Goal: Transaction & Acquisition: Obtain resource

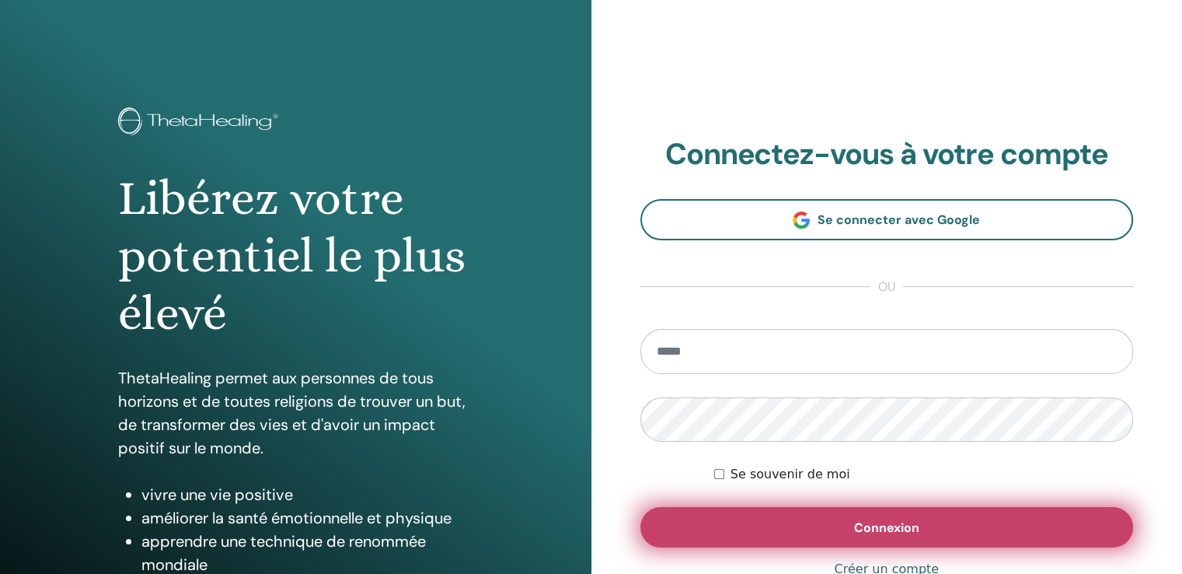
click at [877, 532] on span "Connexion" at bounding box center [886, 527] width 65 height 16
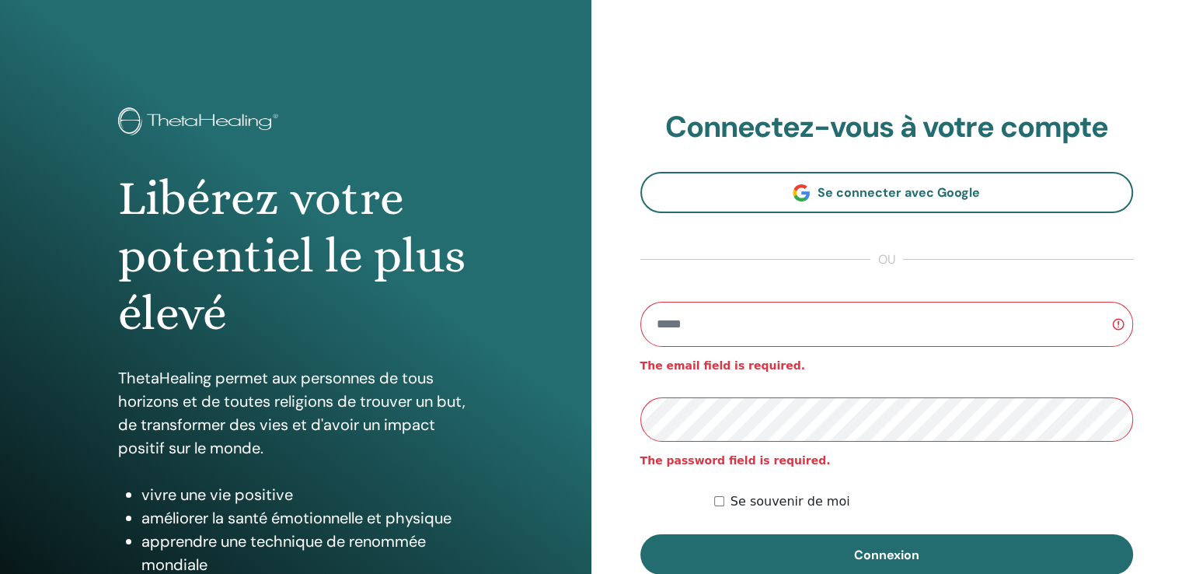
click at [741, 323] on input "email" at bounding box center [886, 324] width 493 height 45
type input "**********"
click at [640, 534] on button "Connexion" at bounding box center [886, 554] width 493 height 40
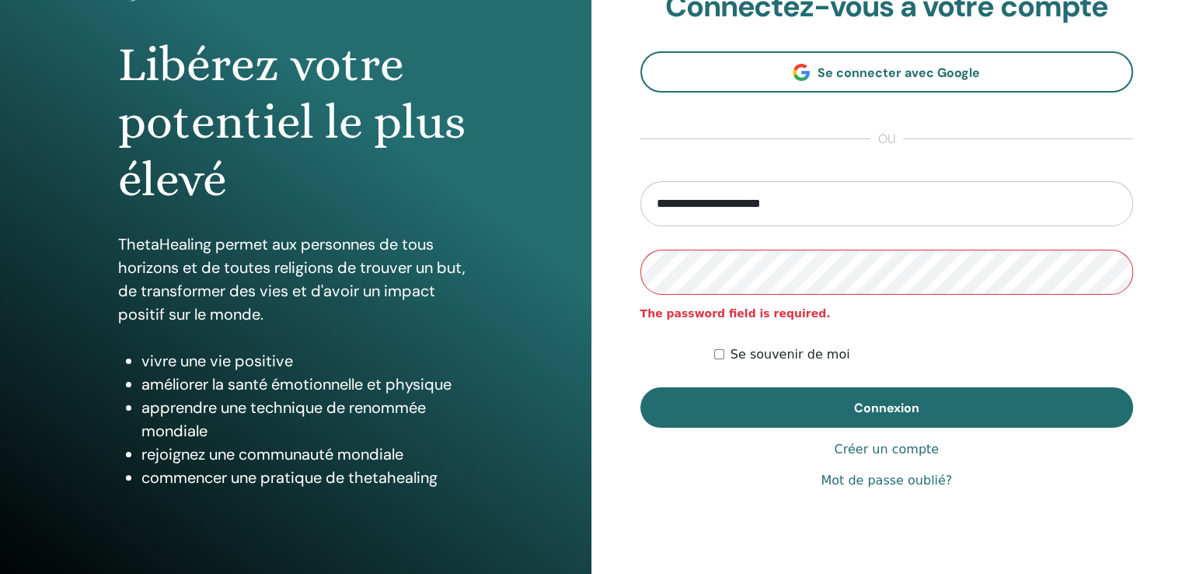
scroll to position [173, 0]
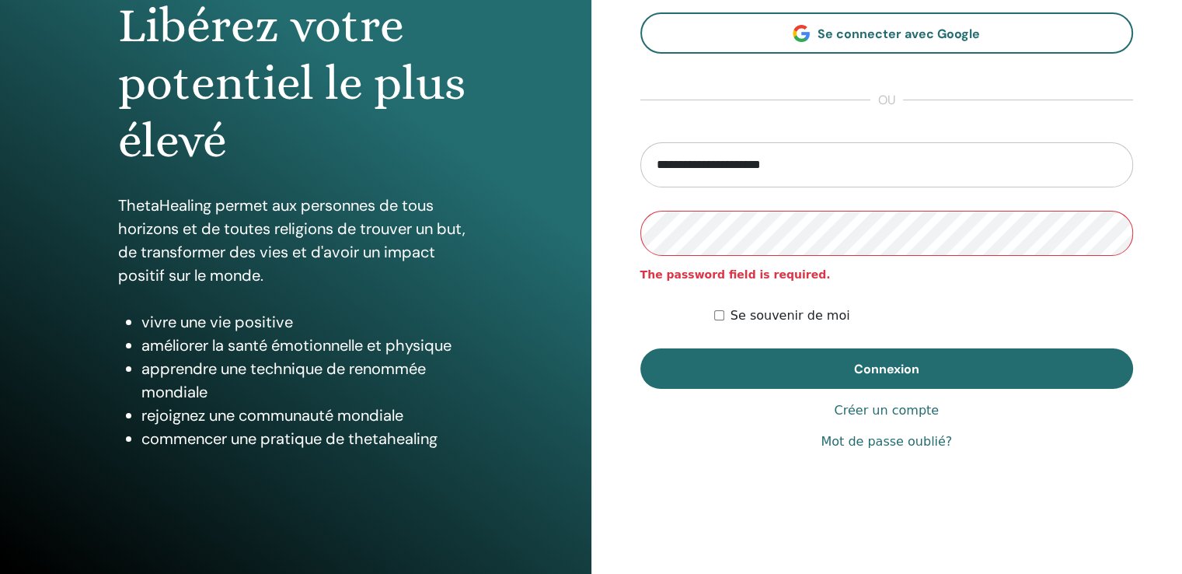
click at [1096, 234] on avast-pam-icon at bounding box center [1101, 231] width 19 height 12
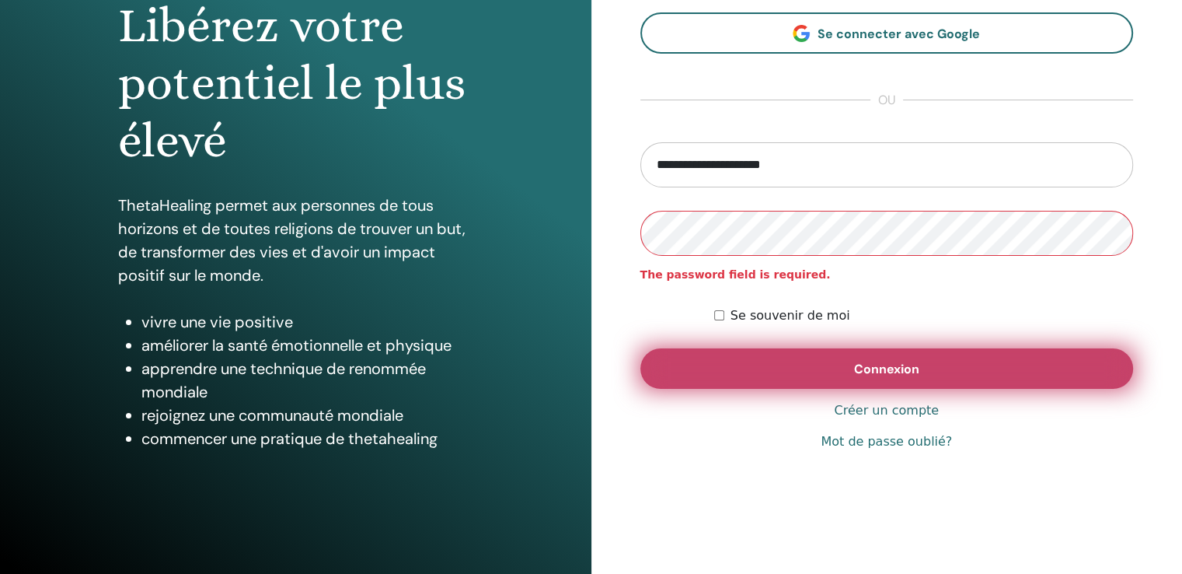
click at [805, 367] on button "Connexion" at bounding box center [886, 368] width 493 height 40
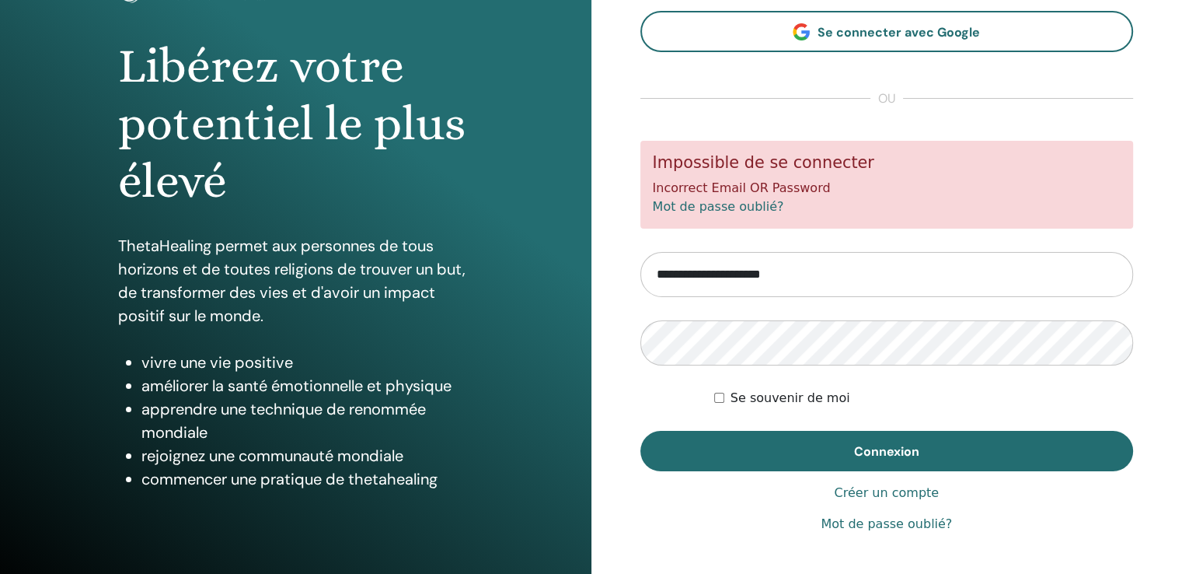
scroll to position [173, 0]
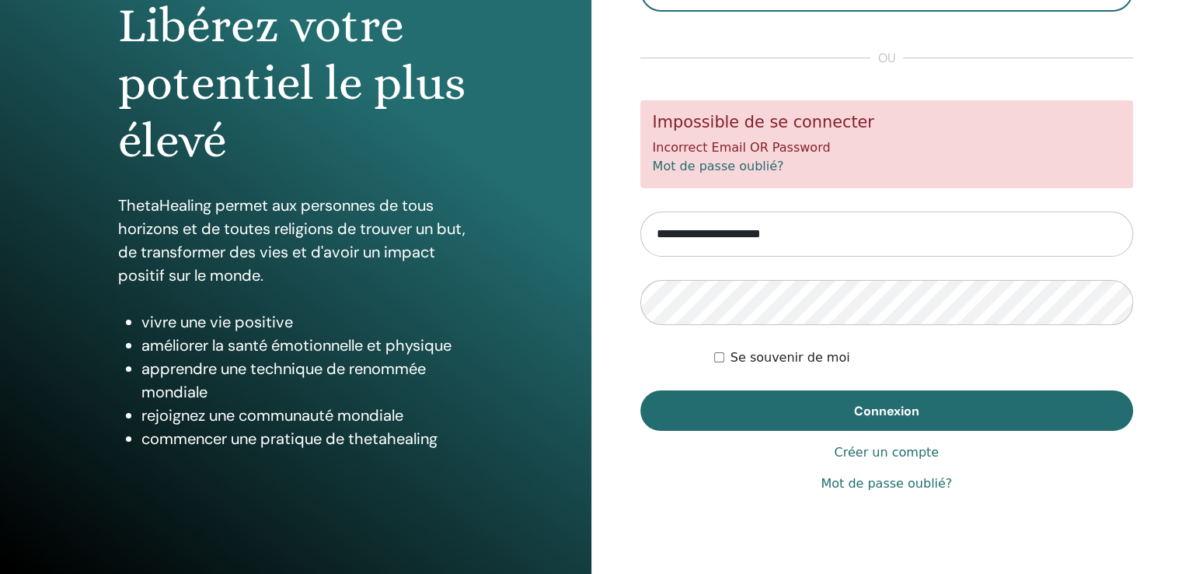
click at [737, 172] on link "Mot de passe oublié?" at bounding box center [718, 166] width 131 height 15
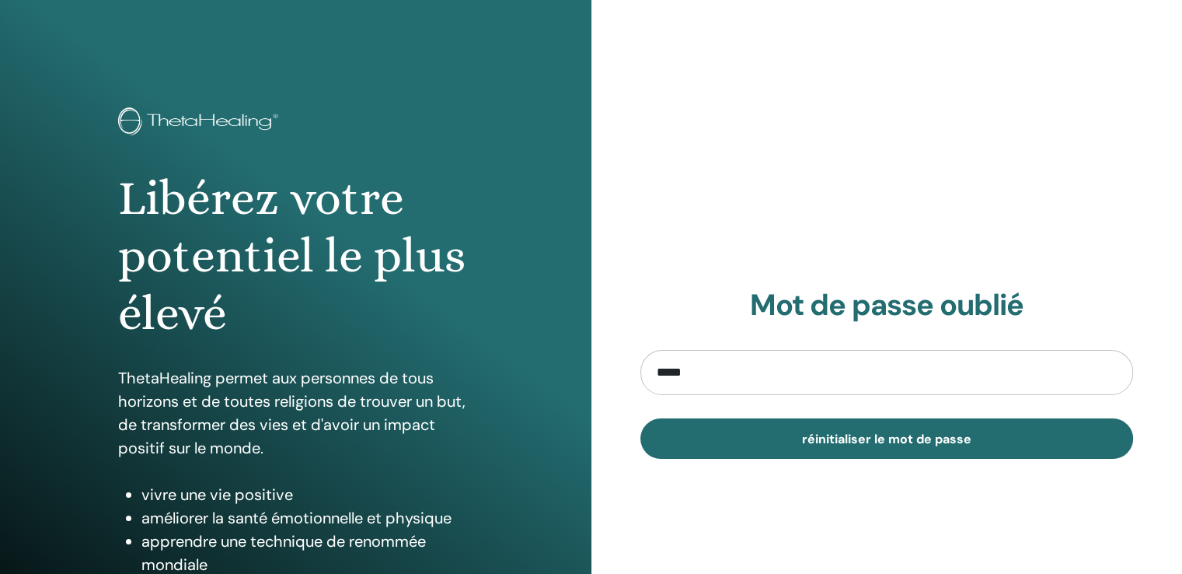
type input "**********"
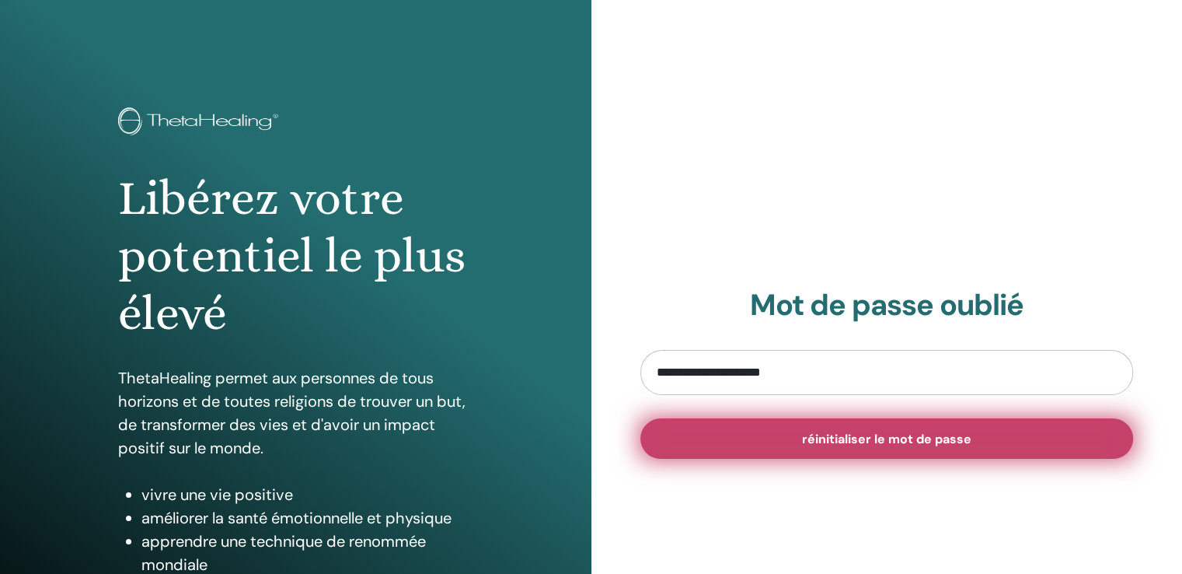
click at [758, 438] on button "réinitialiser le mot de passe" at bounding box center [886, 438] width 493 height 40
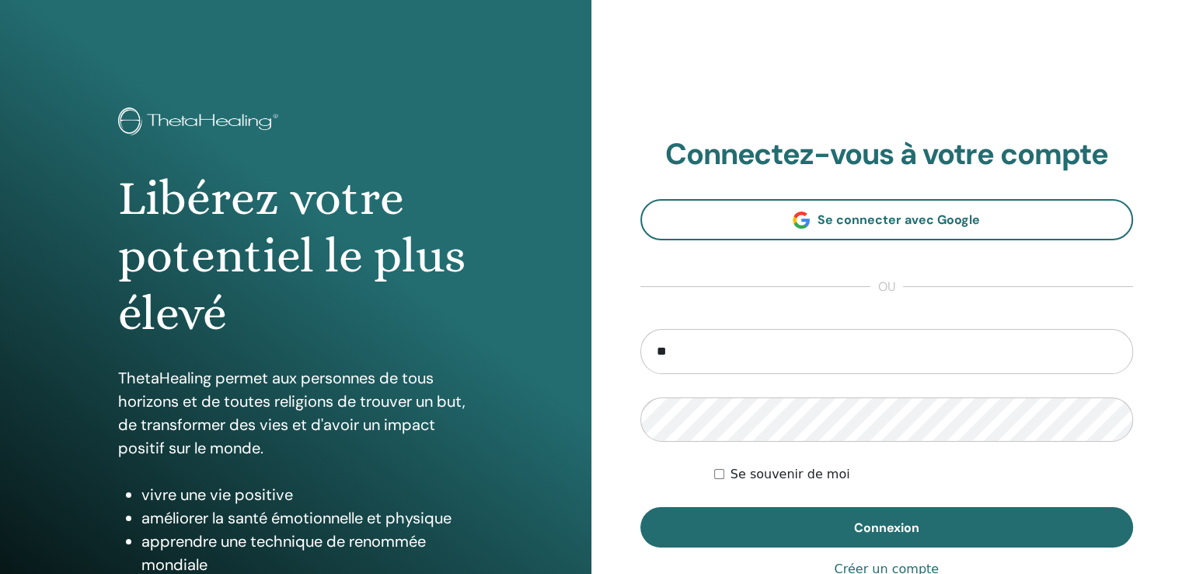
type input "**********"
click at [640, 507] on button "Connexion" at bounding box center [886, 527] width 493 height 40
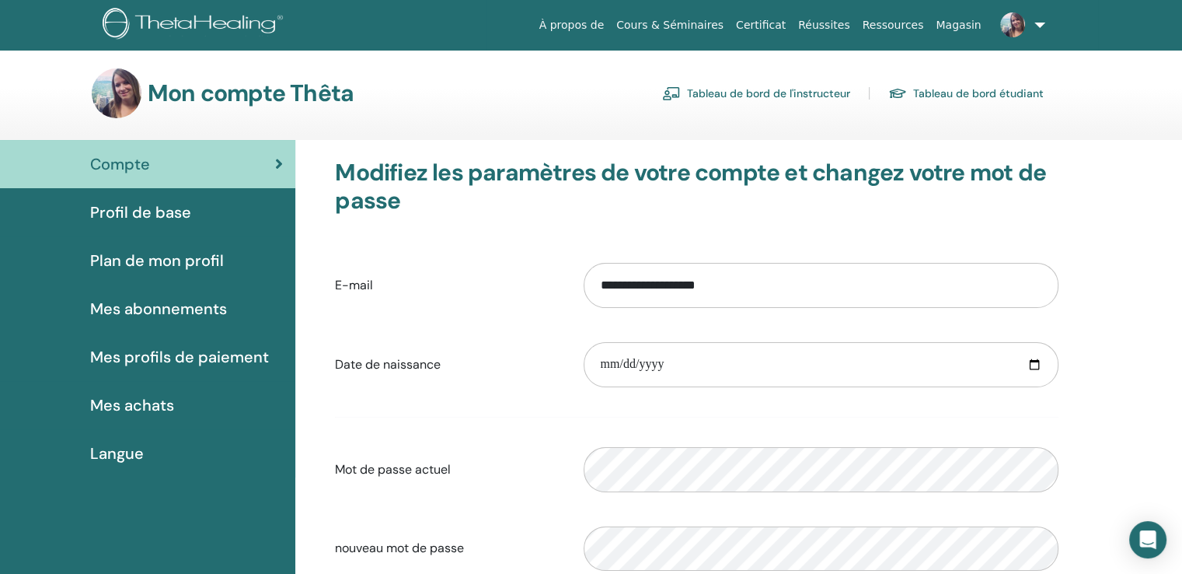
click at [772, 92] on link "Tableau de bord de l'instructeur" at bounding box center [756, 93] width 188 height 25
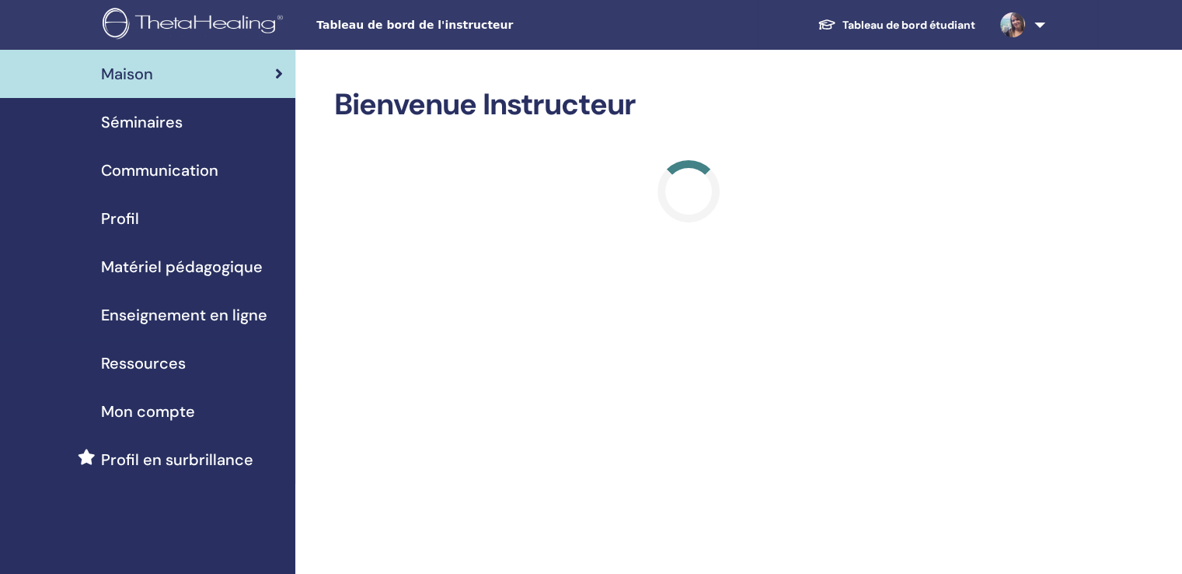
click at [187, 276] on span "Matériel pédagogique" at bounding box center [182, 266] width 162 height 23
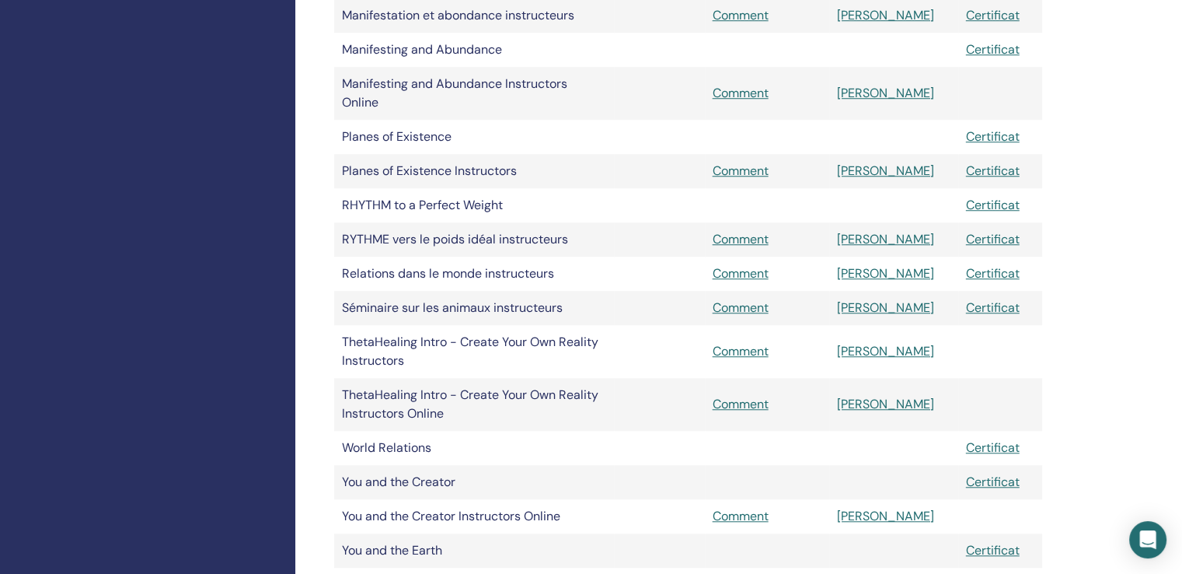
scroll to position [1349, 0]
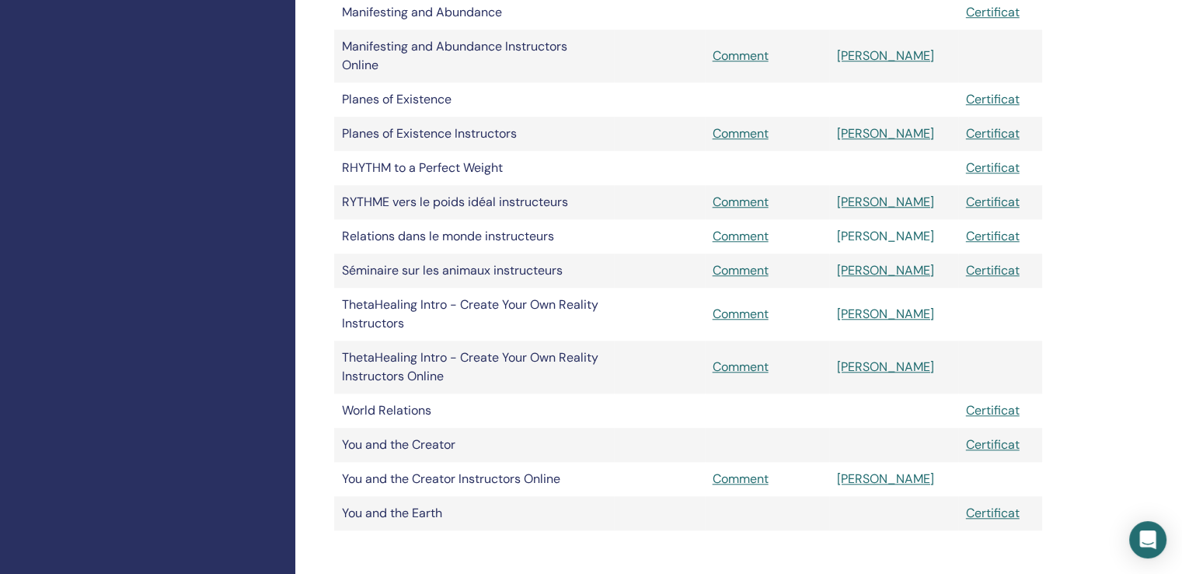
click at [891, 241] on link "[PERSON_NAME]" at bounding box center [885, 236] width 97 height 16
